Goal: Information Seeking & Learning: Find specific fact

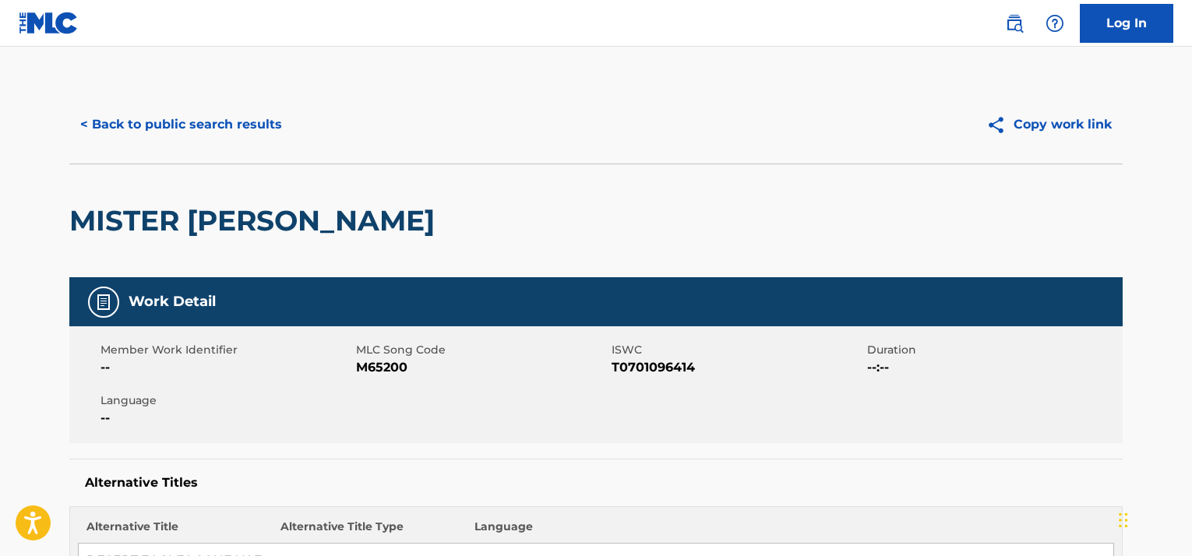
click at [221, 132] on button "< Back to public search results" at bounding box center [181, 124] width 224 height 39
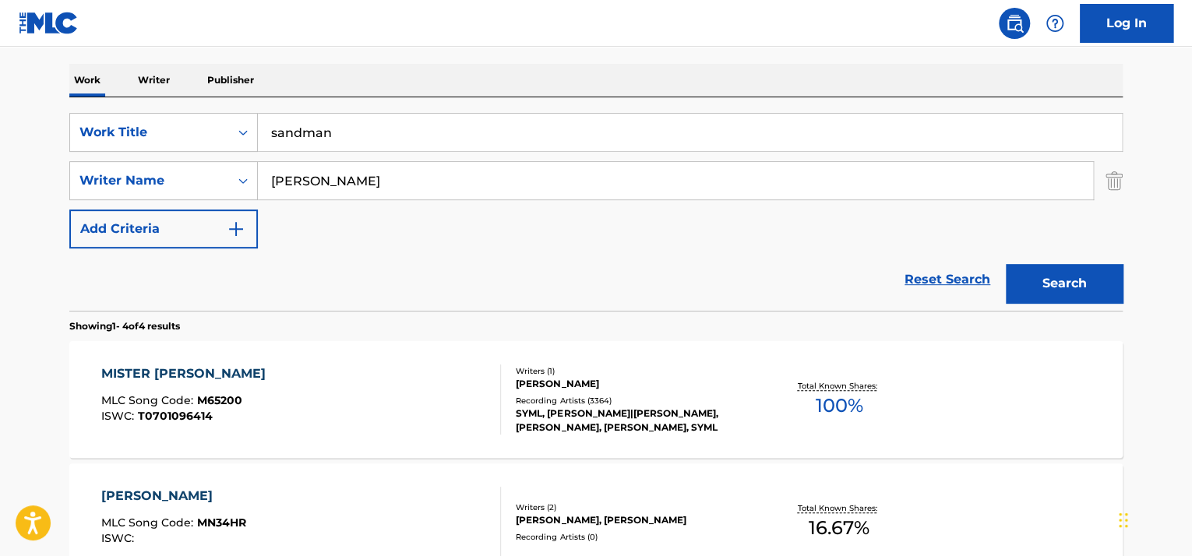
click at [338, 137] on input "sandman" at bounding box center [690, 132] width 864 height 37
type input "croc"
type input "olins"
click at [1006, 264] on button "Search" at bounding box center [1064, 283] width 117 height 39
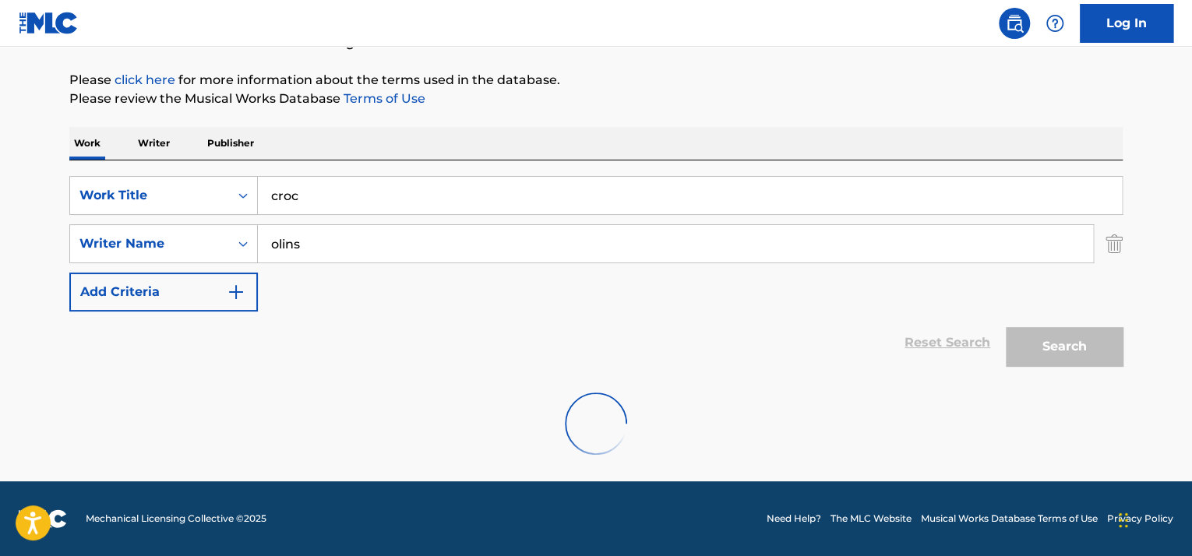
scroll to position [234, 0]
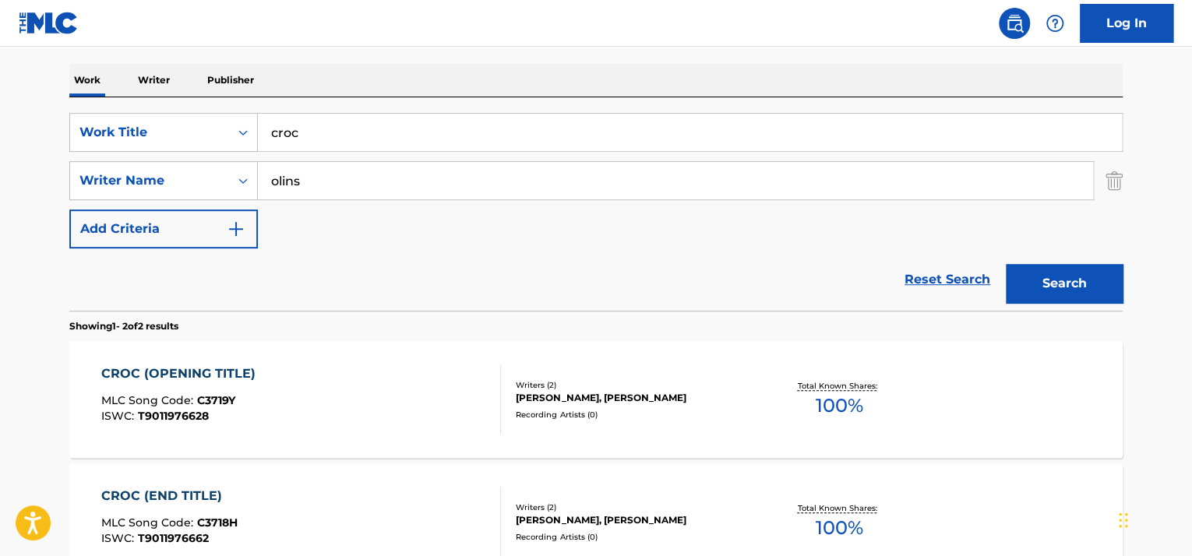
click at [238, 397] on div "MLC Song Code : C3719Y" at bounding box center [182, 403] width 162 height 16
